Goal: Task Accomplishment & Management: Complete application form

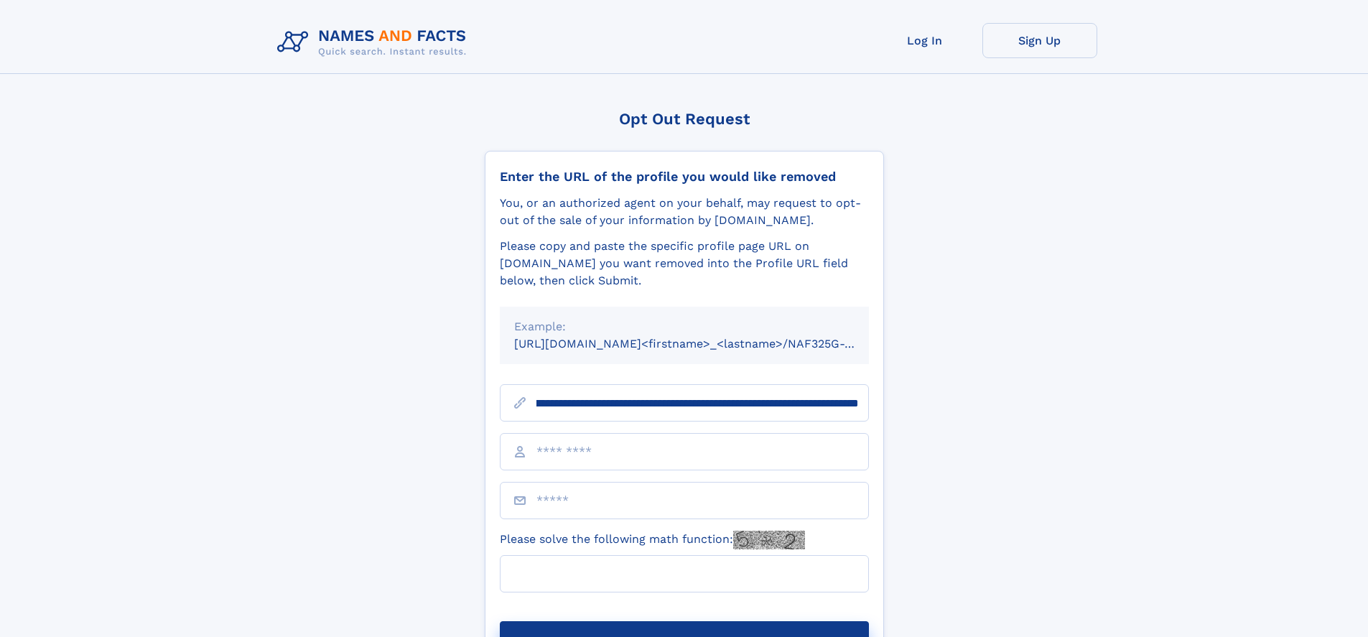
scroll to position [0, 162]
type input "**********"
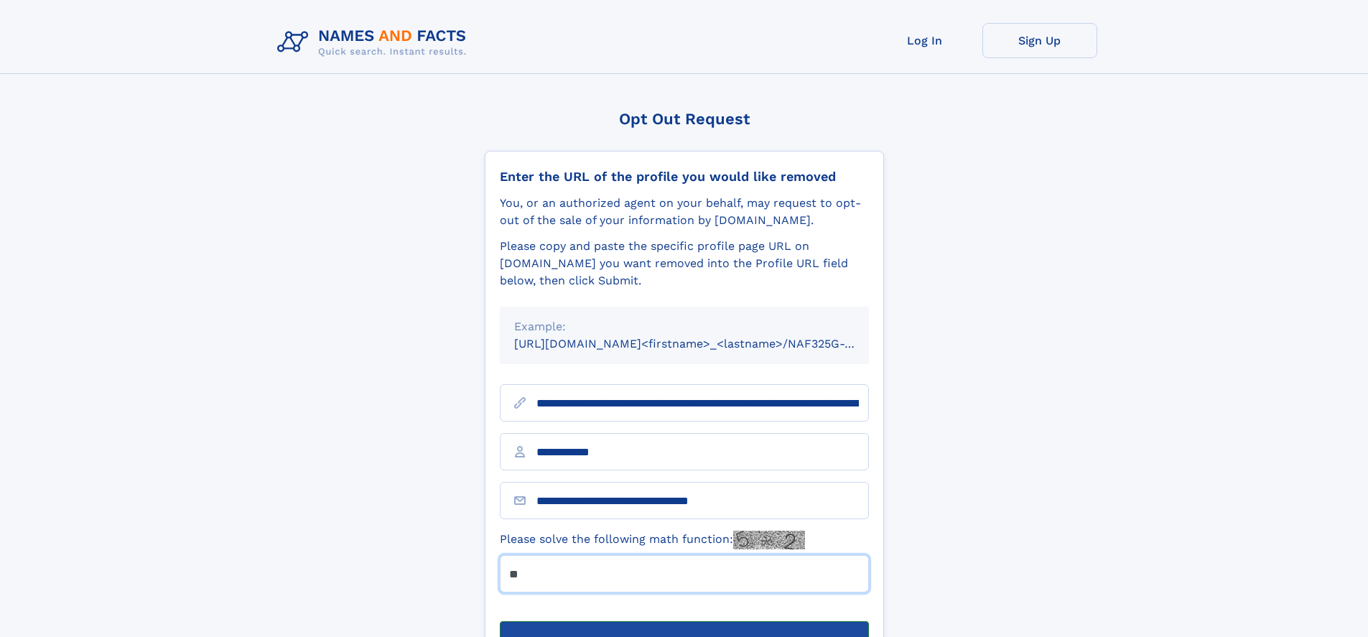
type input "**"
click at [684, 621] on button "Submit Opt Out Request" at bounding box center [684, 644] width 369 height 46
